Goal: Task Accomplishment & Management: Complete application form

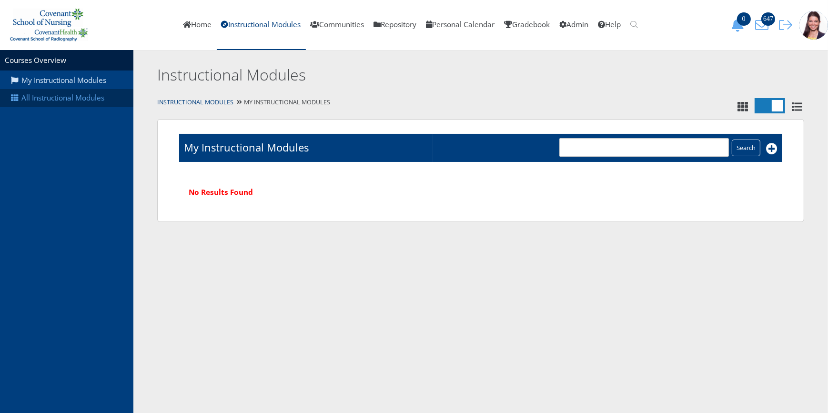
click at [40, 97] on link "All Instructional Modules" at bounding box center [66, 98] width 133 height 18
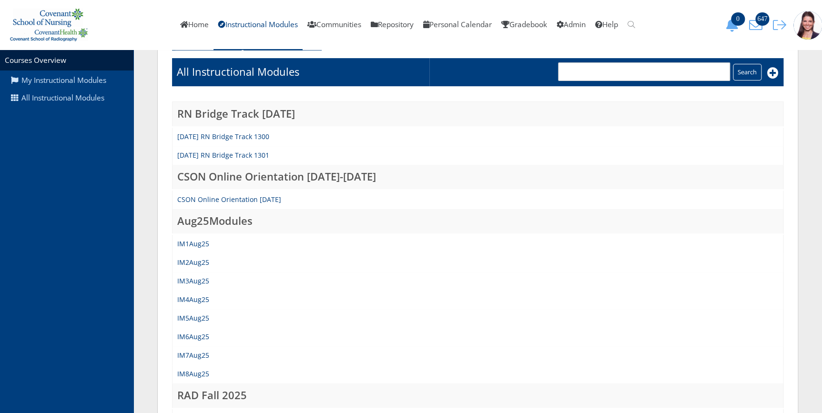
scroll to position [216, 0]
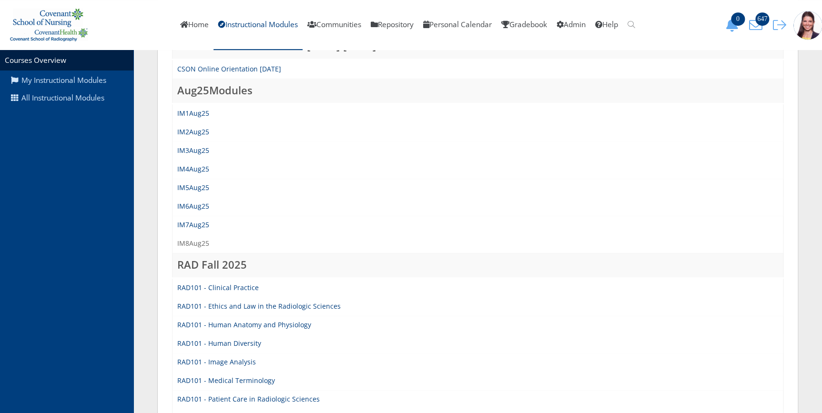
click at [184, 242] on link "IM8Aug25" at bounding box center [193, 243] width 32 height 9
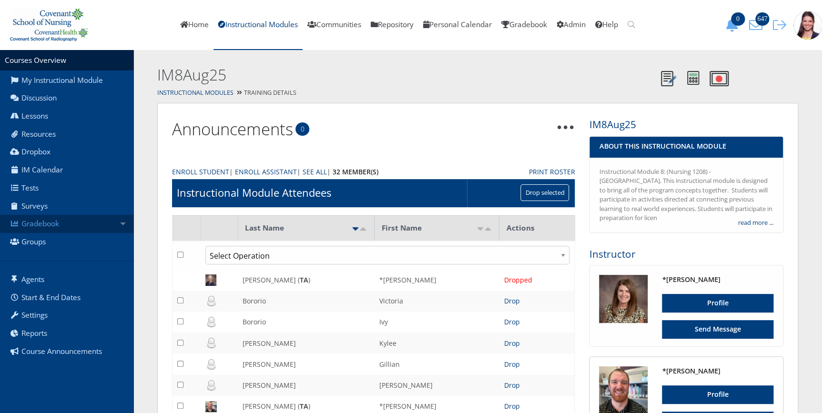
click at [45, 224] on link "Gradebook" at bounding box center [66, 224] width 133 height 18
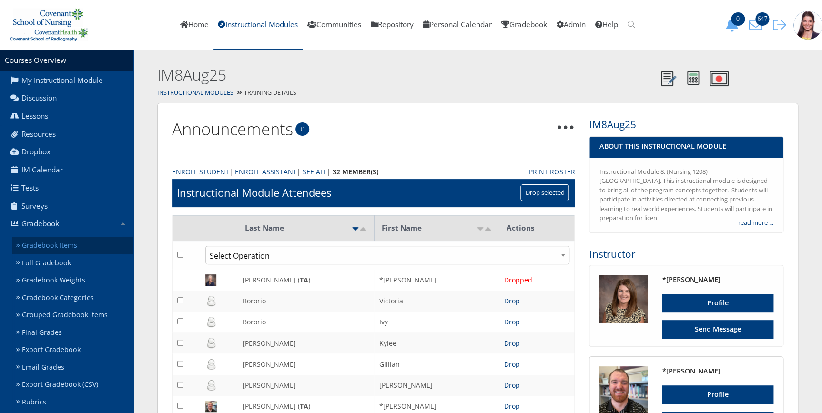
click at [51, 245] on link "Gradebook Items" at bounding box center [72, 246] width 121 height 18
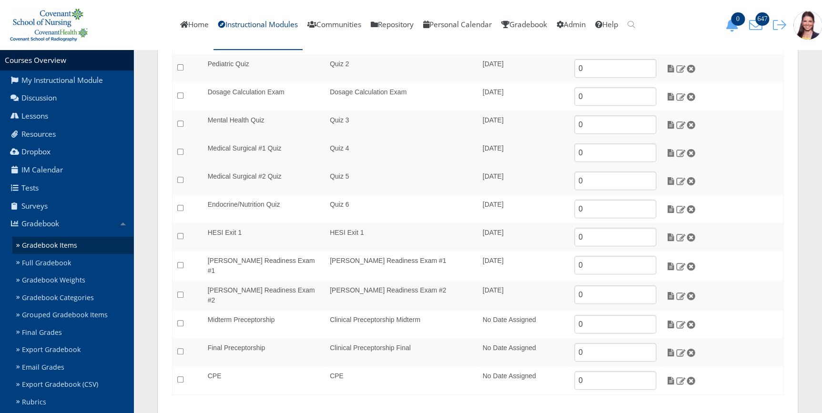
scroll to position [172, 0]
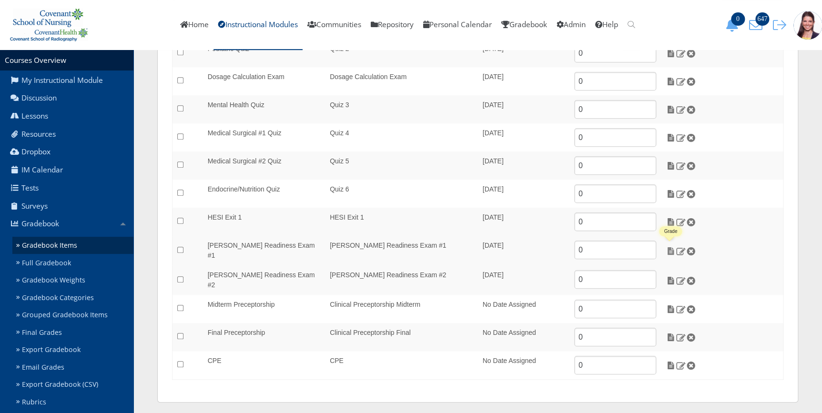
click at [667, 250] on img at bounding box center [670, 251] width 10 height 9
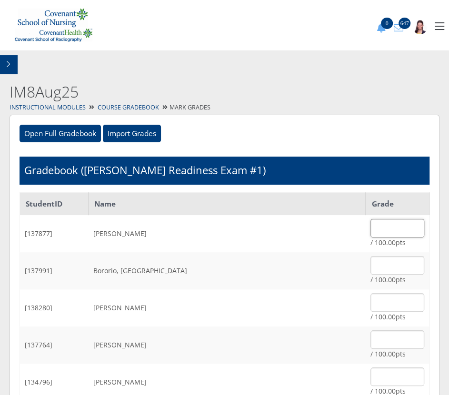
click at [371, 223] on input "text" at bounding box center [398, 228] width 54 height 19
type input "100"
click at [371, 272] on input "text" at bounding box center [398, 265] width 54 height 19
type input "90.31"
click at [371, 305] on input "text" at bounding box center [398, 302] width 54 height 19
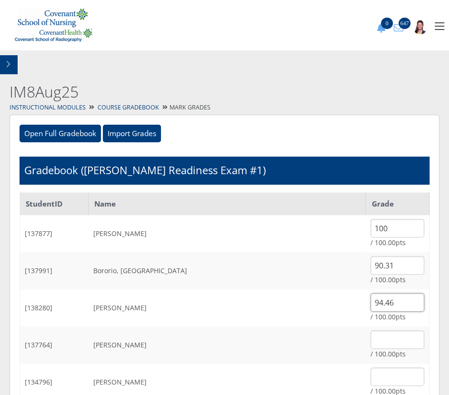
type input "94.46"
click at [371, 341] on input "text" at bounding box center [398, 340] width 54 height 19
type input "4"
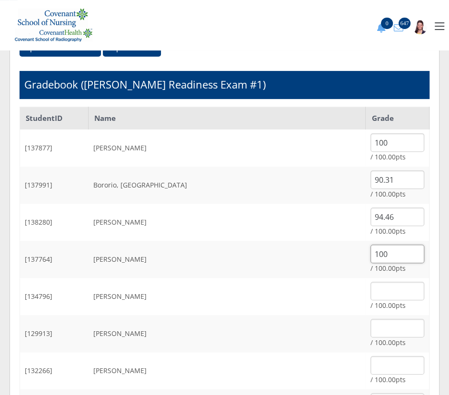
scroll to position [86, 0]
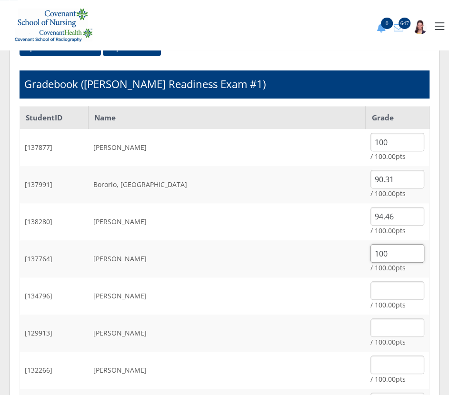
type input "100"
click at [371, 288] on input "text" at bounding box center [398, 291] width 54 height 19
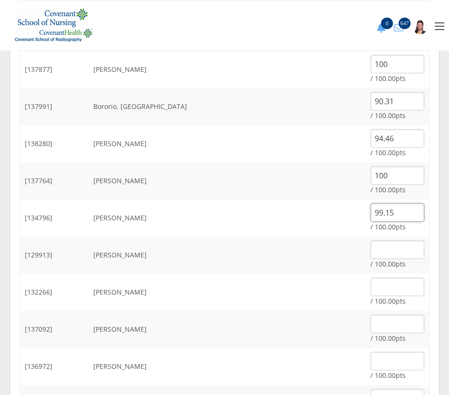
scroll to position [216, 0]
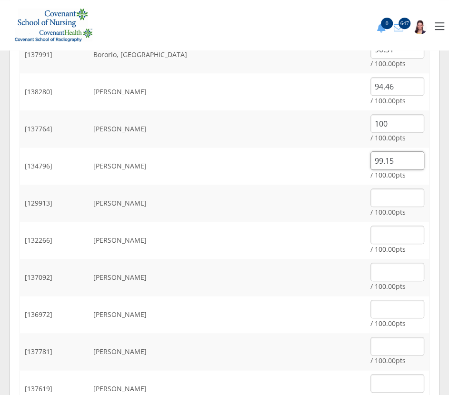
type input "99.15"
click at [371, 194] on input "text" at bounding box center [398, 198] width 54 height 19
type input "97.78"
click at [371, 233] on input "text" at bounding box center [398, 235] width 54 height 19
type input "7"
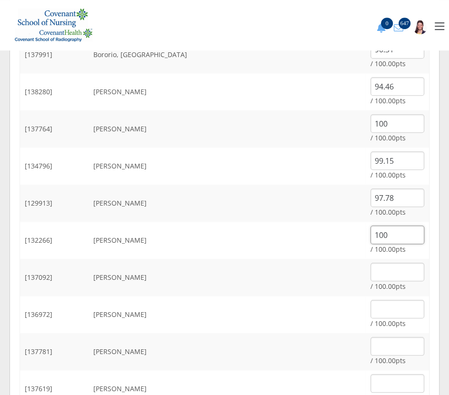
type input "100"
click at [371, 278] on input "text" at bounding box center [398, 272] width 54 height 19
type input "100"
click at [371, 314] on input "text" at bounding box center [398, 309] width 54 height 19
type input "1"
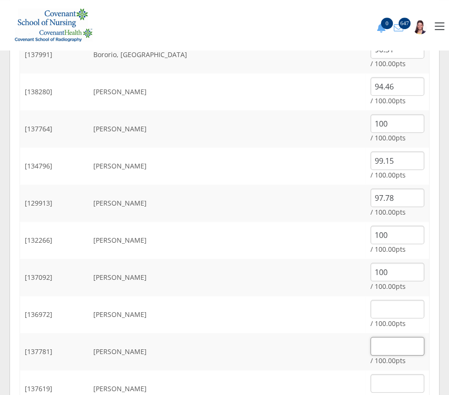
click at [371, 348] on input "text" at bounding box center [398, 346] width 54 height 19
type input "100"
click at [371, 305] on input "text" at bounding box center [398, 309] width 54 height 19
type input "4"
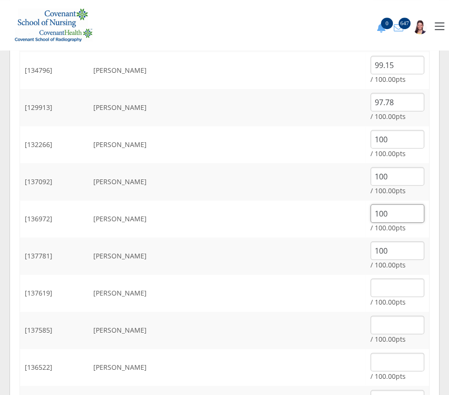
scroll to position [390, 0]
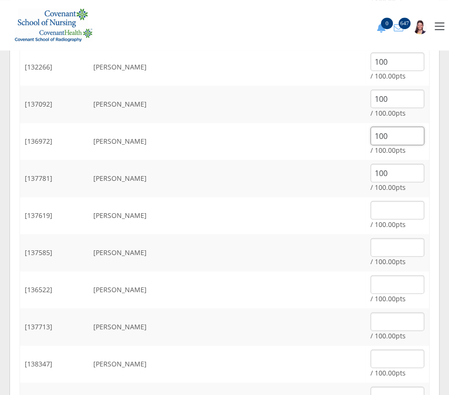
type input "100"
click at [371, 210] on input "text" at bounding box center [398, 210] width 54 height 19
type input "100"
click at [371, 245] on input "text" at bounding box center [398, 247] width 54 height 19
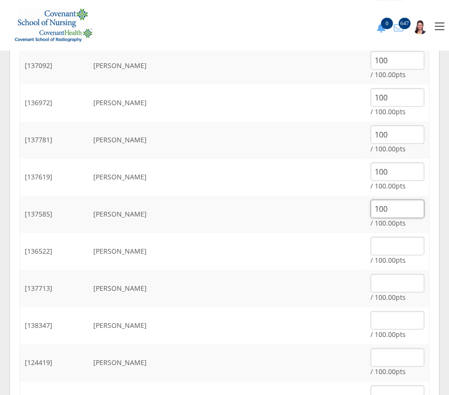
scroll to position [476, 0]
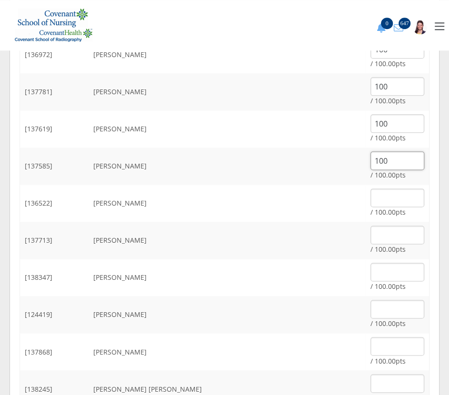
type input "100"
click at [371, 199] on input "text" at bounding box center [398, 198] width 54 height 19
type input "97.20"
click at [371, 233] on input "text" at bounding box center [398, 235] width 54 height 19
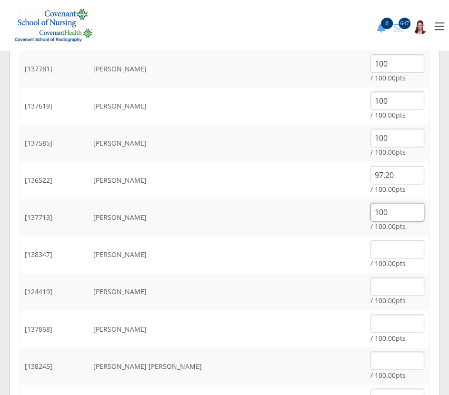
scroll to position [563, 0]
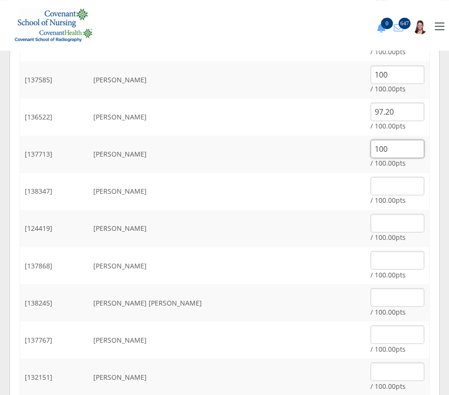
type input "100"
click at [371, 187] on input "text" at bounding box center [398, 186] width 54 height 19
type input "92.20"
click at [371, 225] on input "text" at bounding box center [398, 223] width 54 height 19
type input "88.26"
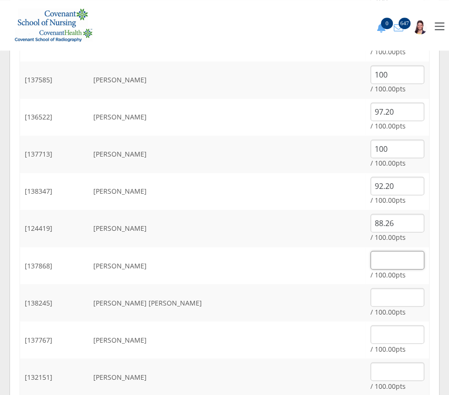
click at [371, 258] on input "text" at bounding box center [398, 260] width 54 height 19
click at [252, 286] on td "Munoz Vigil, Marian" at bounding box center [227, 302] width 277 height 37
click at [371, 301] on input "text" at bounding box center [398, 297] width 54 height 19
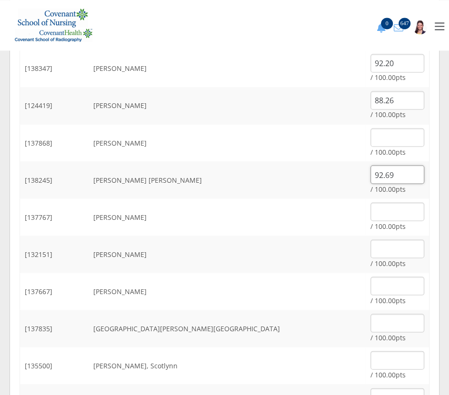
scroll to position [693, 0]
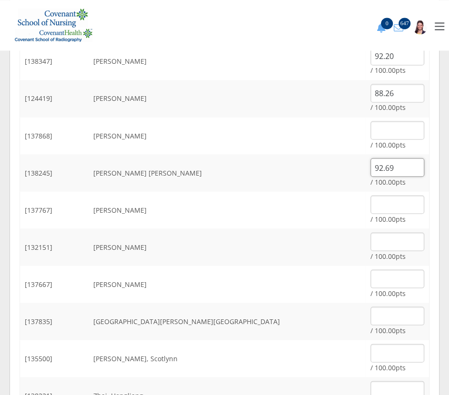
type input "92.69"
click at [393, 202] on input "text" at bounding box center [398, 204] width 54 height 19
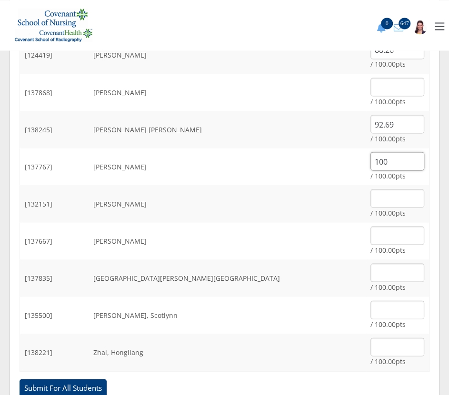
type input "100"
click at [371, 204] on input "text" at bounding box center [398, 198] width 54 height 19
type input "94.68"
click at [366, 244] on td "/ 100.00pts" at bounding box center [398, 240] width 64 height 37
click at [371, 233] on input "text" at bounding box center [398, 235] width 54 height 19
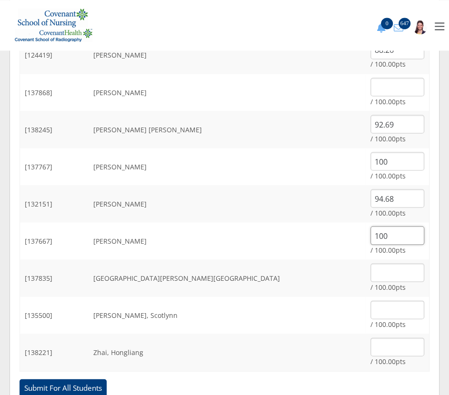
type input "100"
click at [393, 266] on input "text" at bounding box center [398, 272] width 54 height 19
type input "98.60"
click at [371, 313] on input "text" at bounding box center [398, 310] width 54 height 19
type input "100"
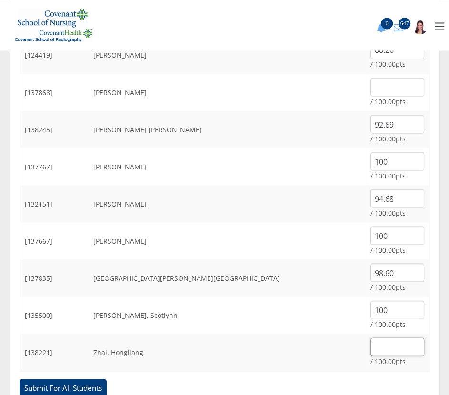
click at [371, 351] on input "text" at bounding box center [398, 347] width 54 height 19
type input "100"
click at [37, 380] on input "Submit For All Students" at bounding box center [63, 388] width 87 height 18
click at [41, 383] on input "Submit For All Students" at bounding box center [63, 388] width 87 height 18
click at [62, 389] on input "Submit For All Students" at bounding box center [63, 388] width 87 height 18
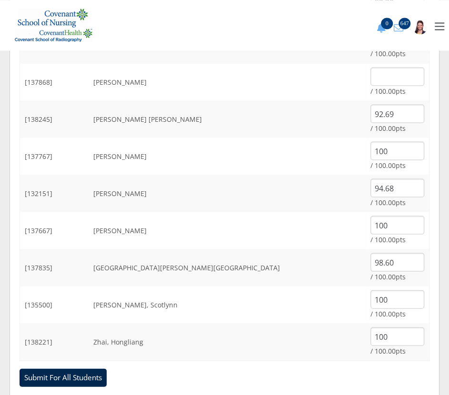
scroll to position [755, 0]
